Goal: Navigation & Orientation: Find specific page/section

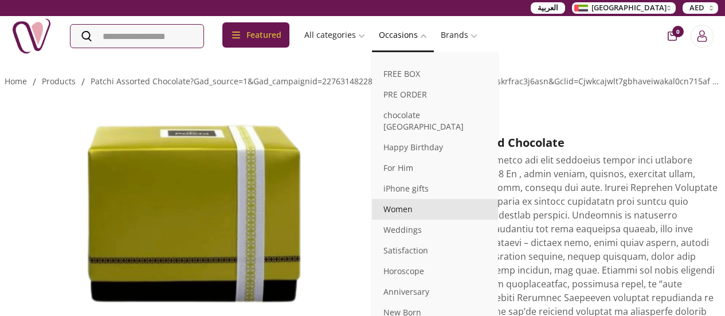
click at [456, 199] on link "Women" at bounding box center [435, 209] width 126 height 21
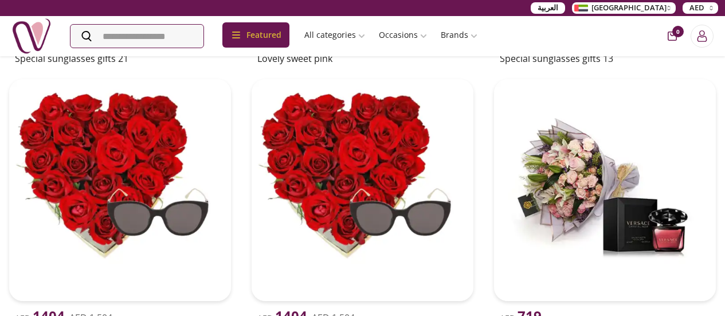
scroll to position [802, 0]
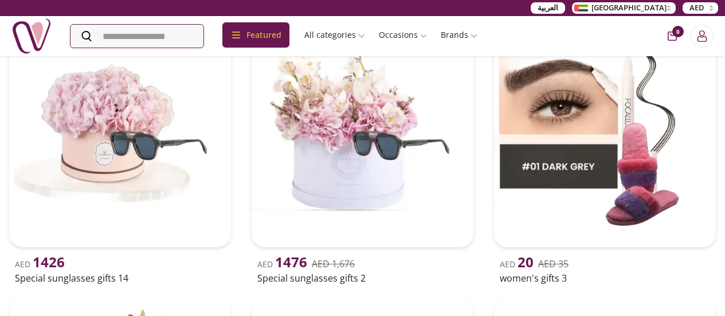
scroll to position [1072, 0]
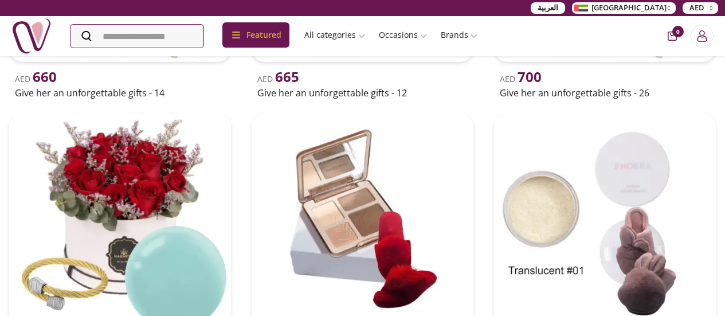
scroll to position [1702, 0]
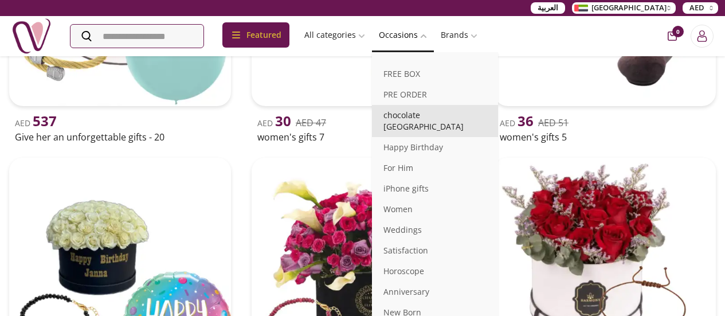
click at [456, 121] on link "chocolate [GEOGRAPHIC_DATA]" at bounding box center [435, 121] width 126 height 32
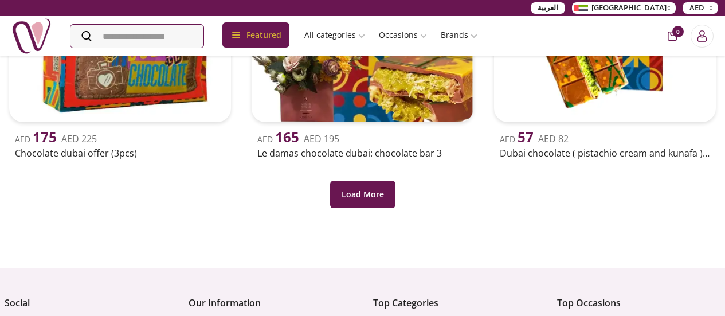
scroll to position [262, 0]
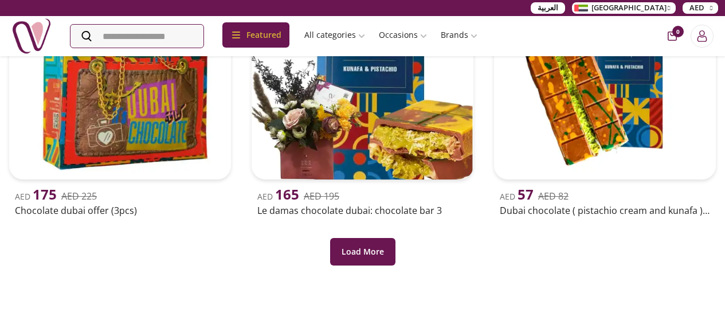
click at [371, 219] on div "Load More" at bounding box center [363, 242] width 716 height 46
click at [370, 238] on button "Load More" at bounding box center [362, 252] width 65 height 28
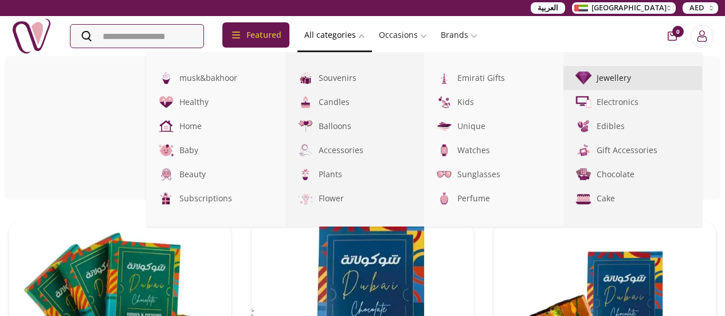
click at [658, 81] on link "Jewellery" at bounding box center [632, 78] width 139 height 24
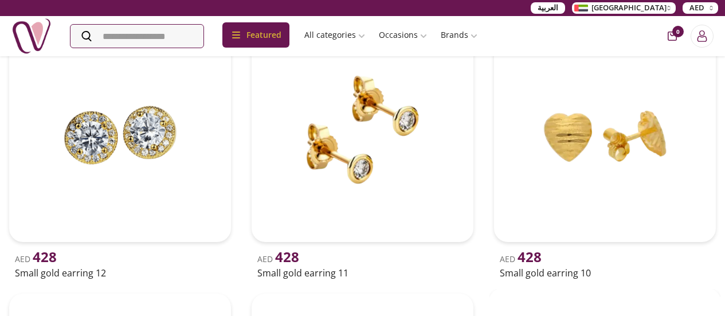
scroll to position [344, 0]
